Goal: Task Accomplishment & Management: Complete application form

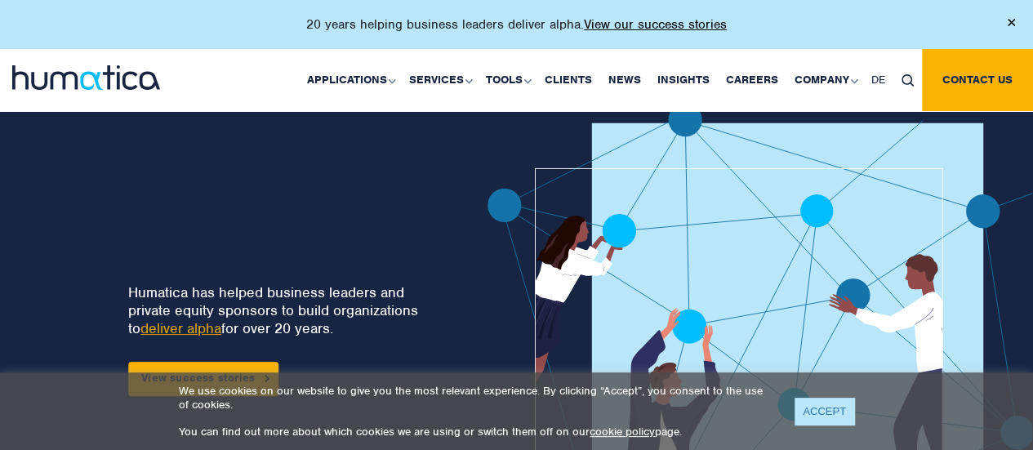
click at [813, 404] on link "ACCEPT" at bounding box center [825, 411] width 60 height 27
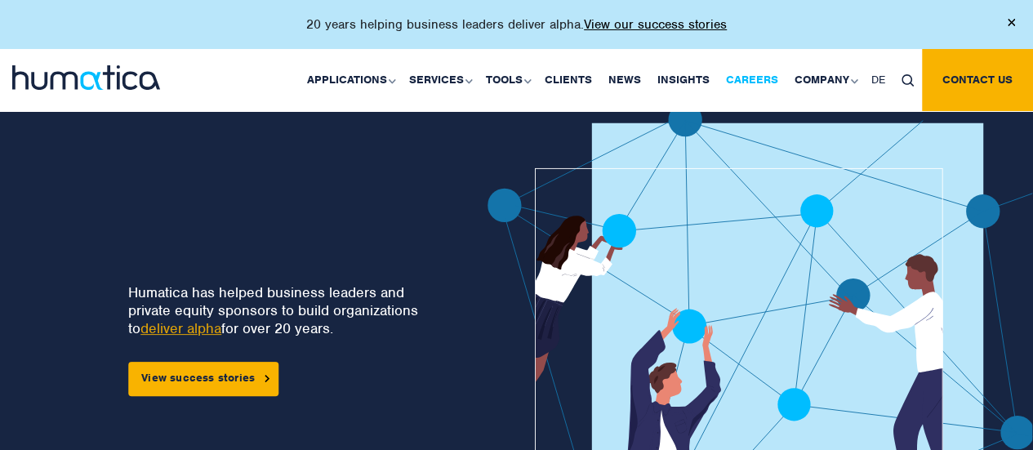
click at [741, 74] on link "Careers" at bounding box center [752, 80] width 69 height 62
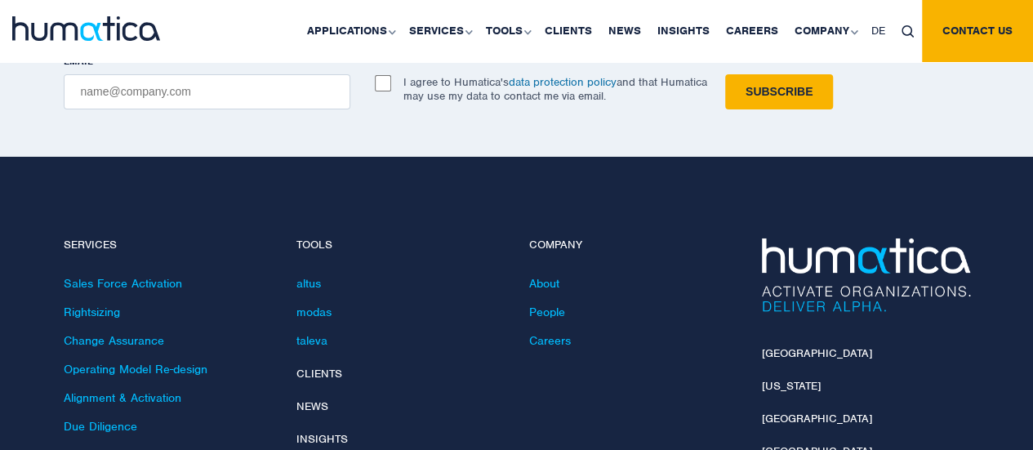
scroll to position [6073, 0]
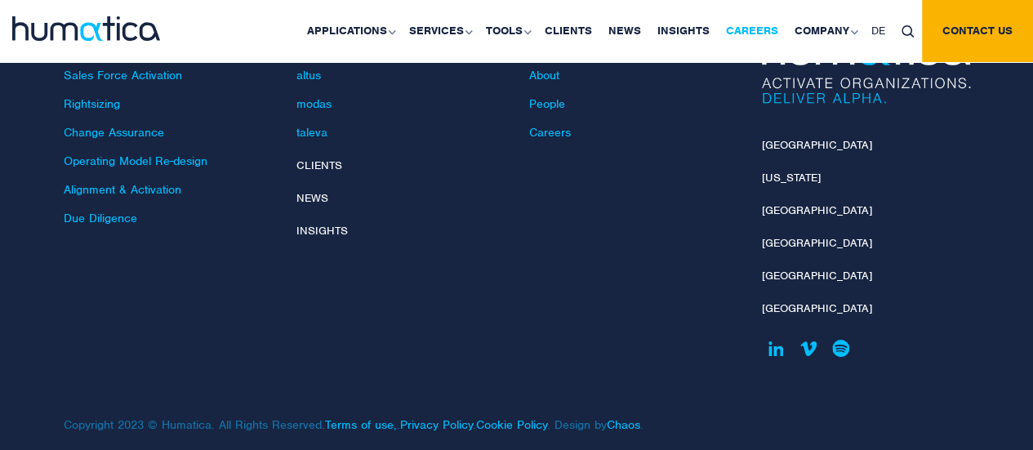
click at [746, 30] on link "Careers" at bounding box center [752, 31] width 69 height 62
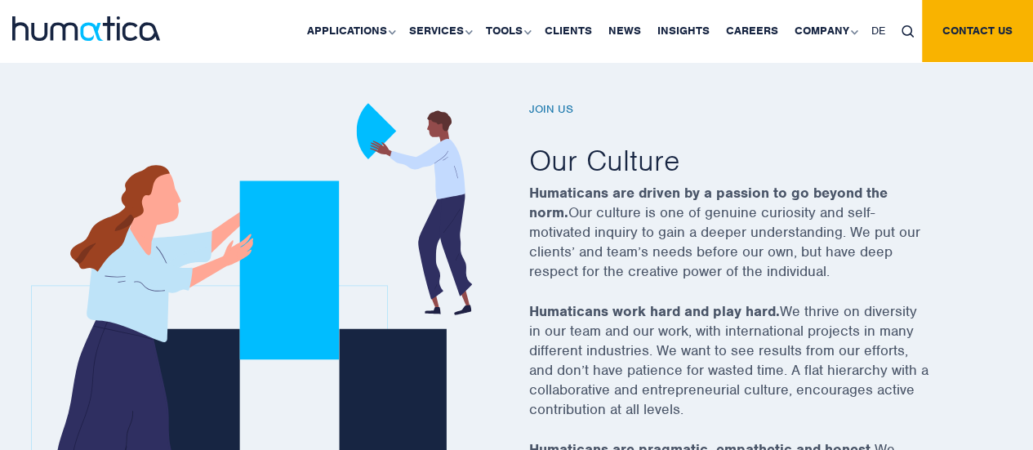
scroll to position [537, 0]
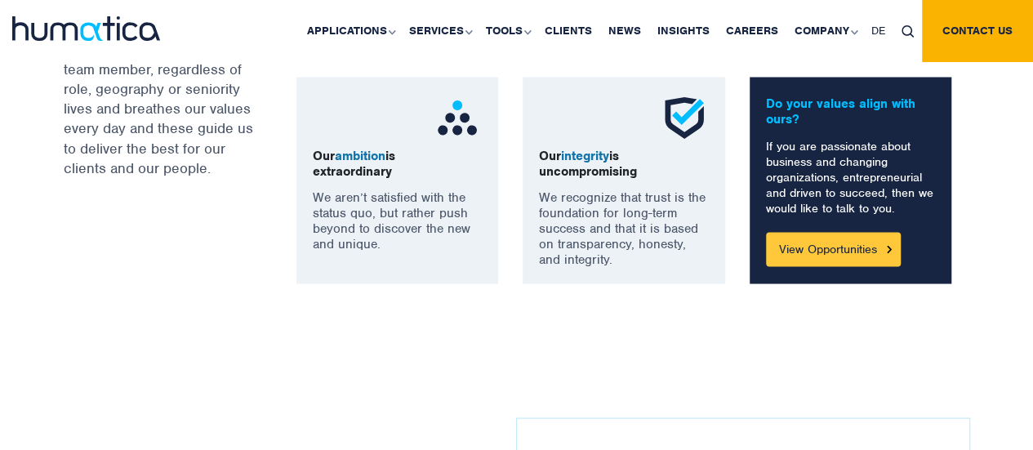
click at [873, 252] on link "View Opportunities" at bounding box center [833, 249] width 135 height 34
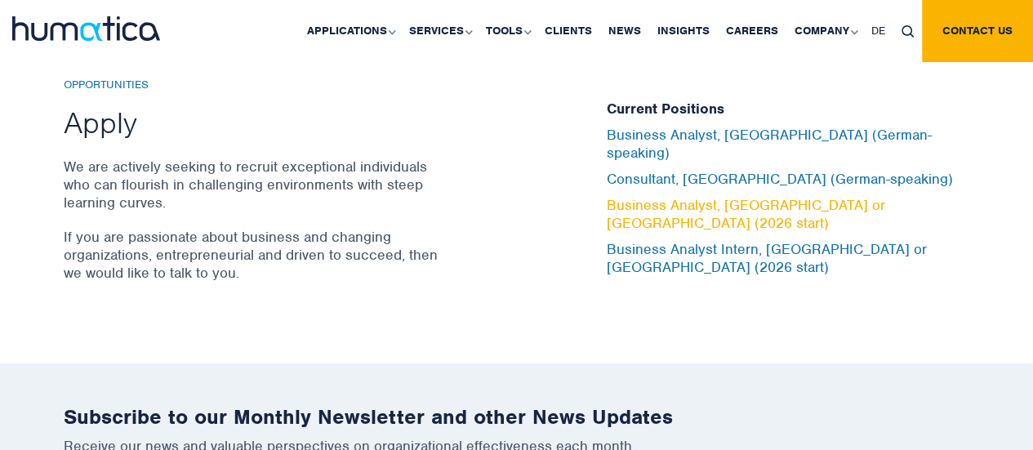
click at [724, 196] on link "Business Analyst, [GEOGRAPHIC_DATA] or [GEOGRAPHIC_DATA] (2026 start)" at bounding box center [746, 214] width 279 height 36
